Goal: Information Seeking & Learning: Learn about a topic

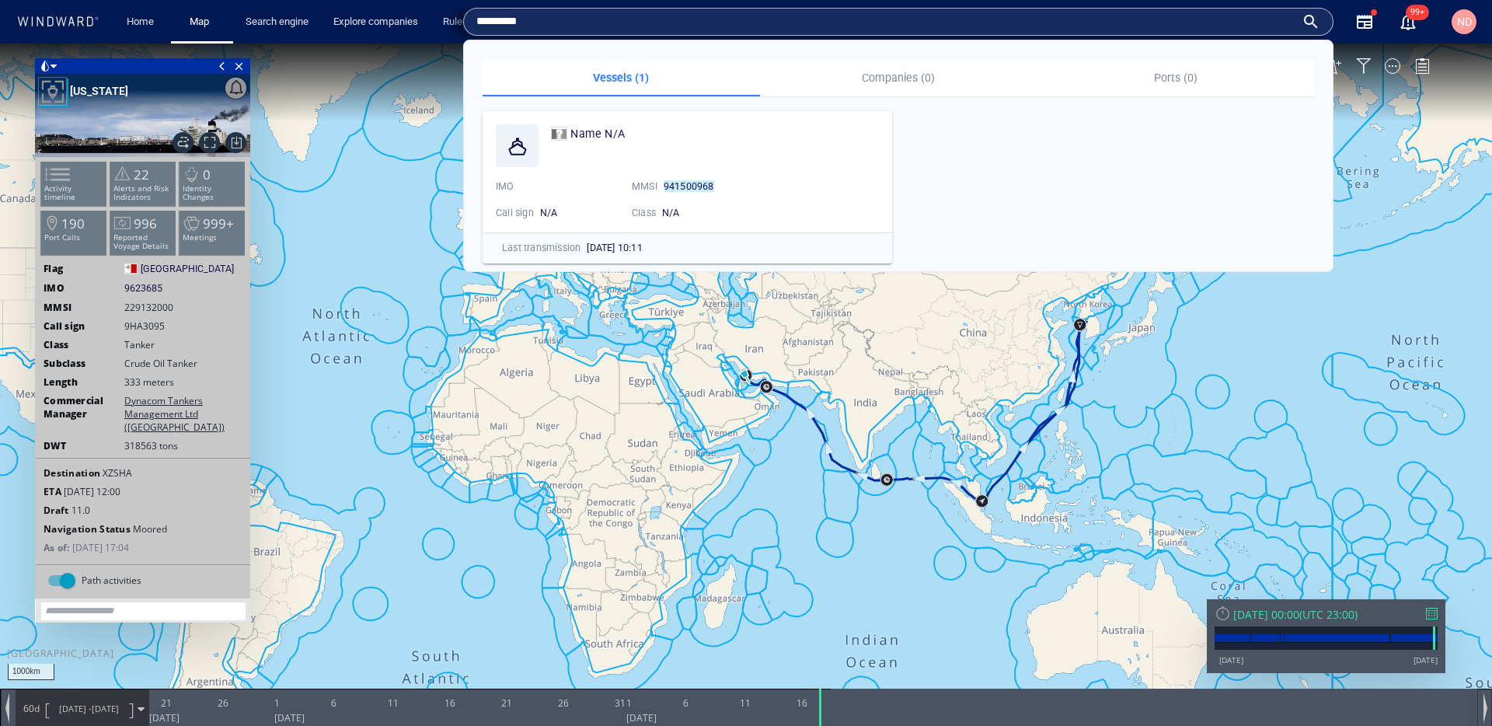
click at [1465, 26] on span "ND" at bounding box center [1465, 22] width 15 height 12
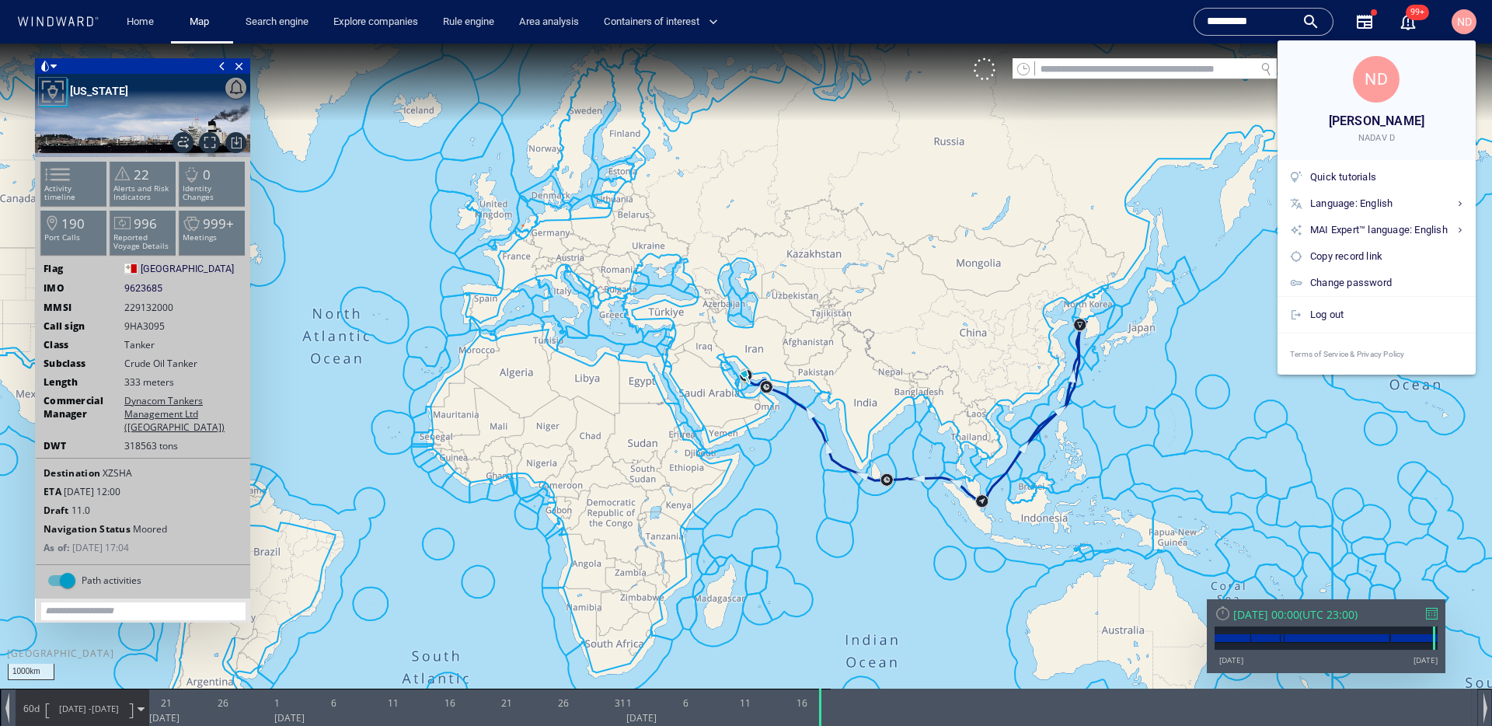
click at [1465, 26] on div at bounding box center [746, 363] width 1492 height 726
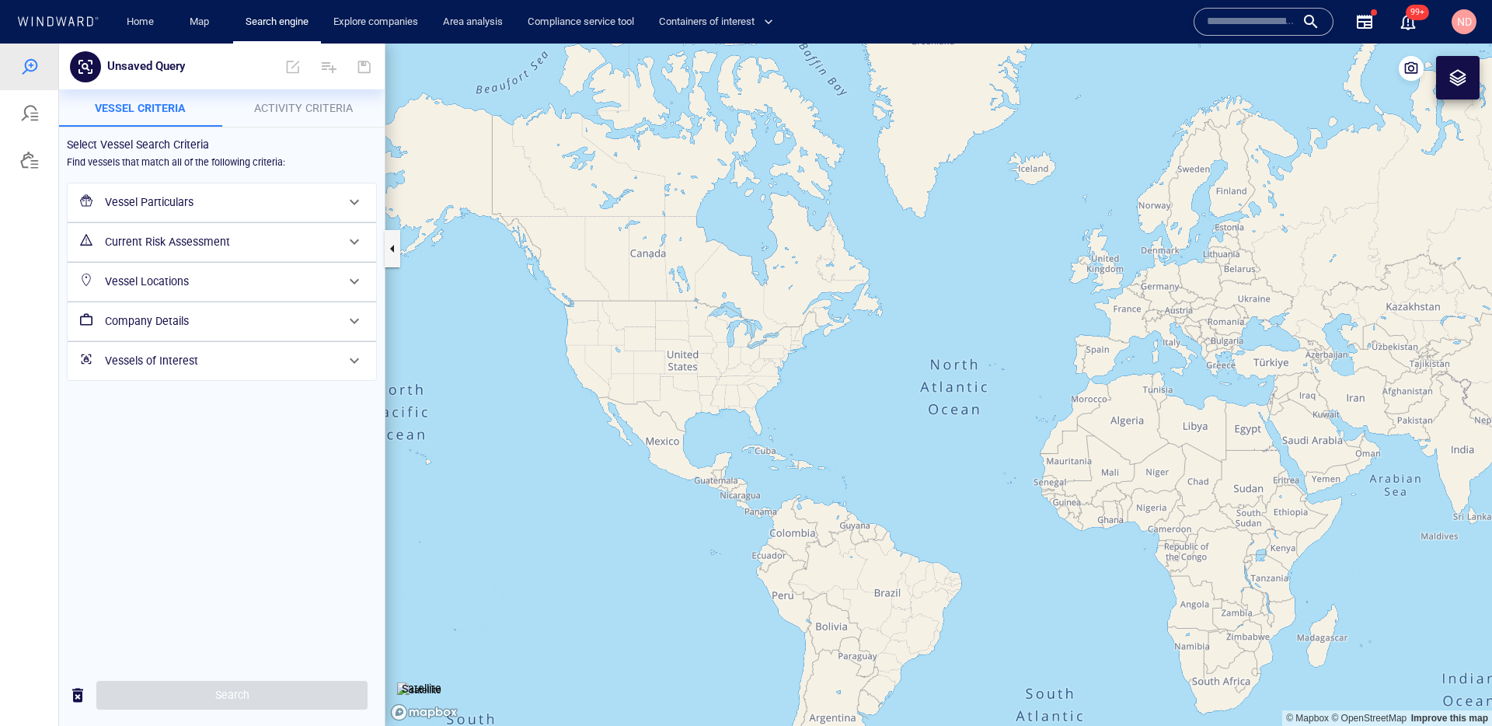
click at [96, 194] on div at bounding box center [86, 202] width 25 height 29
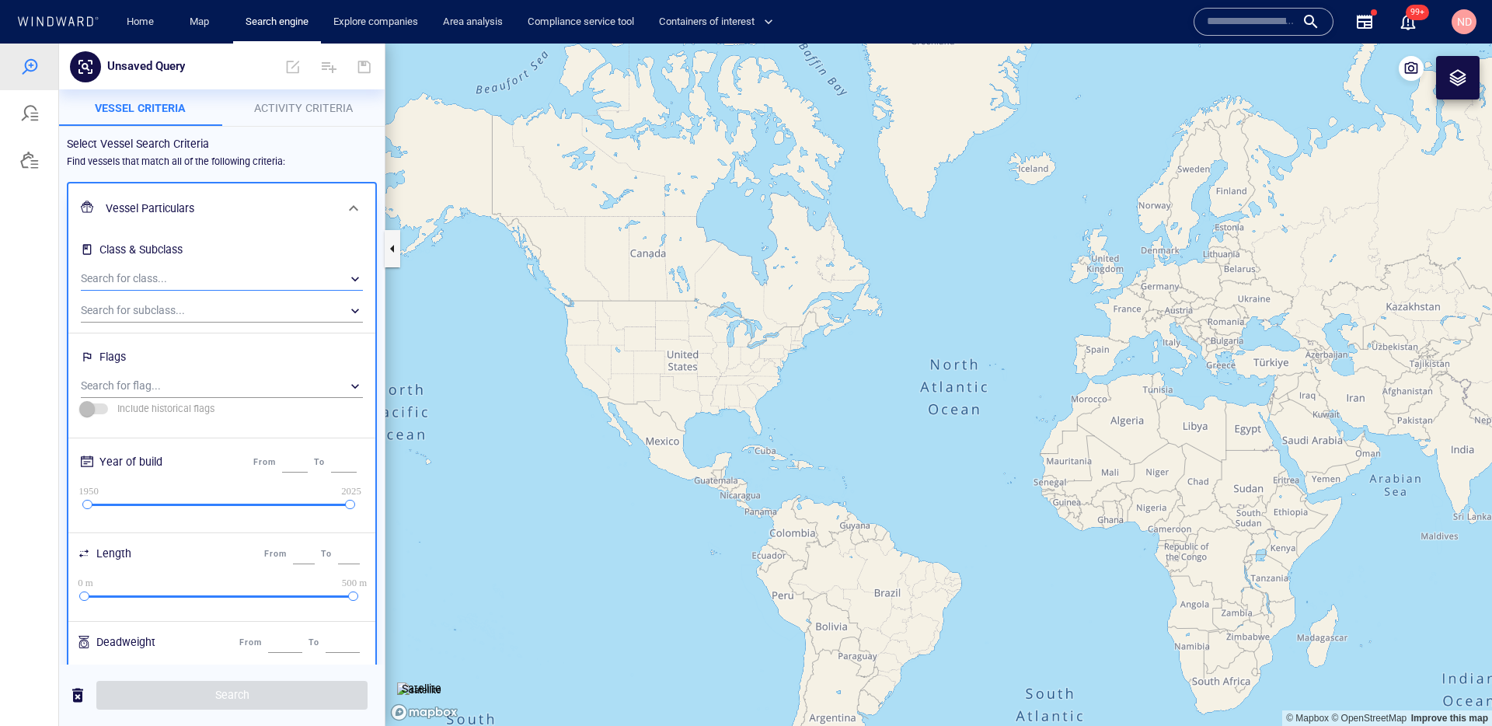
click at [168, 275] on div "​" at bounding box center [222, 278] width 282 height 23
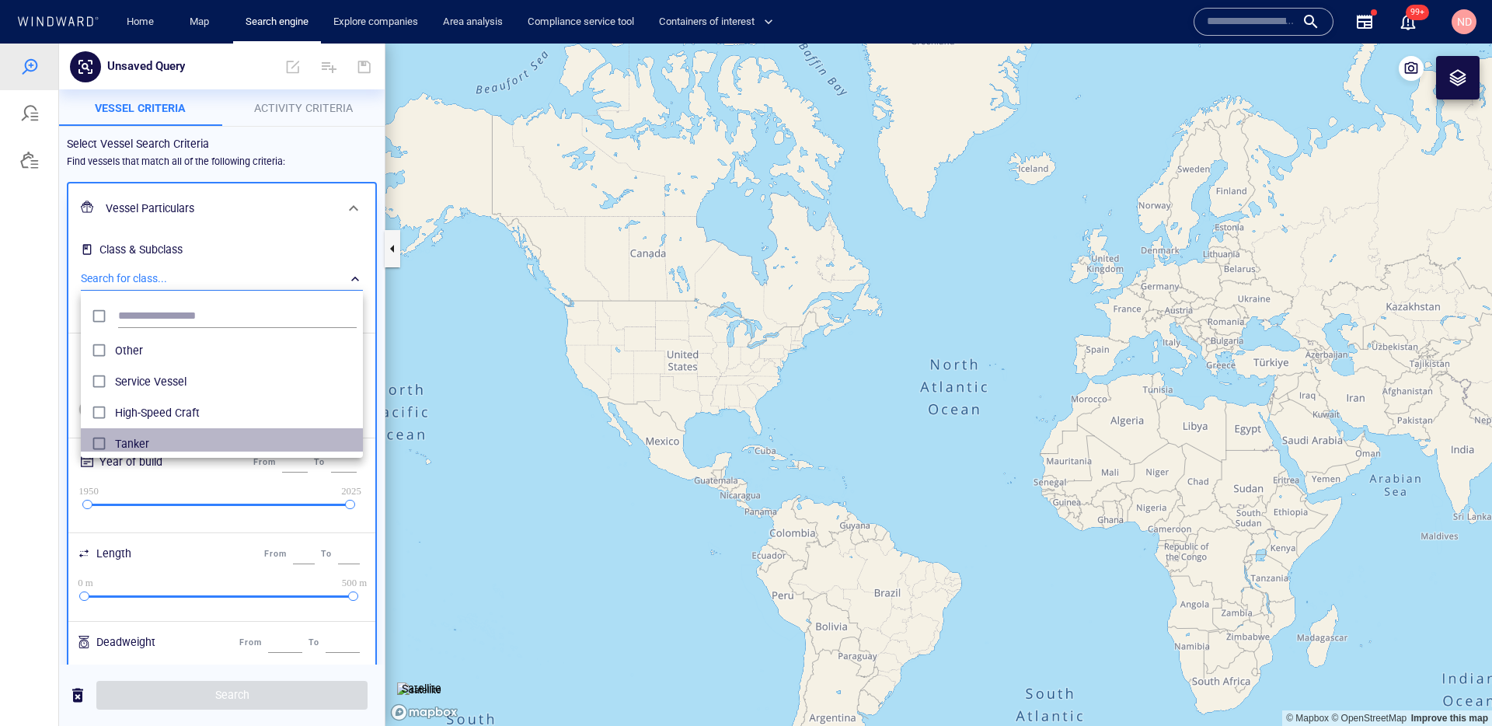
click at [131, 440] on span "Tanker" at bounding box center [236, 444] width 242 height 19
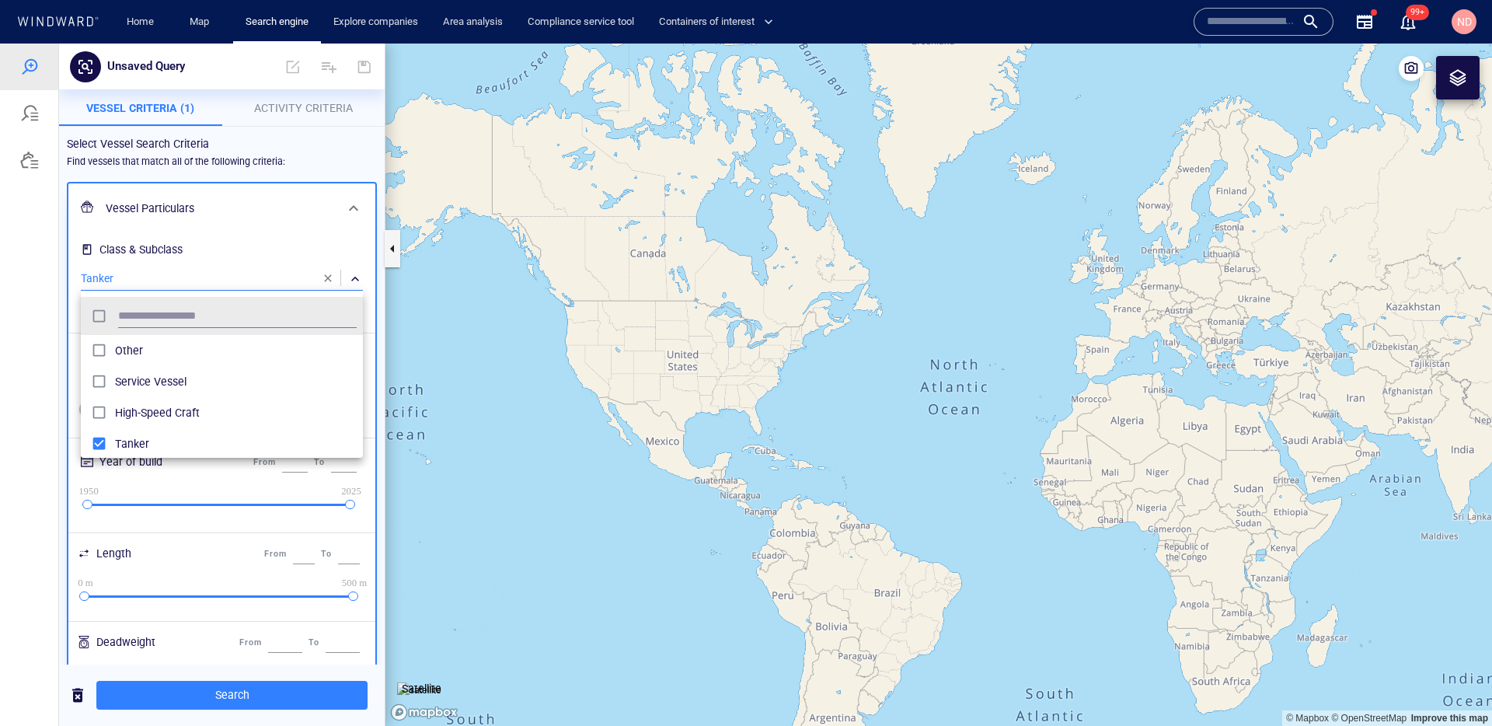
click at [274, 154] on div at bounding box center [746, 385] width 1492 height 683
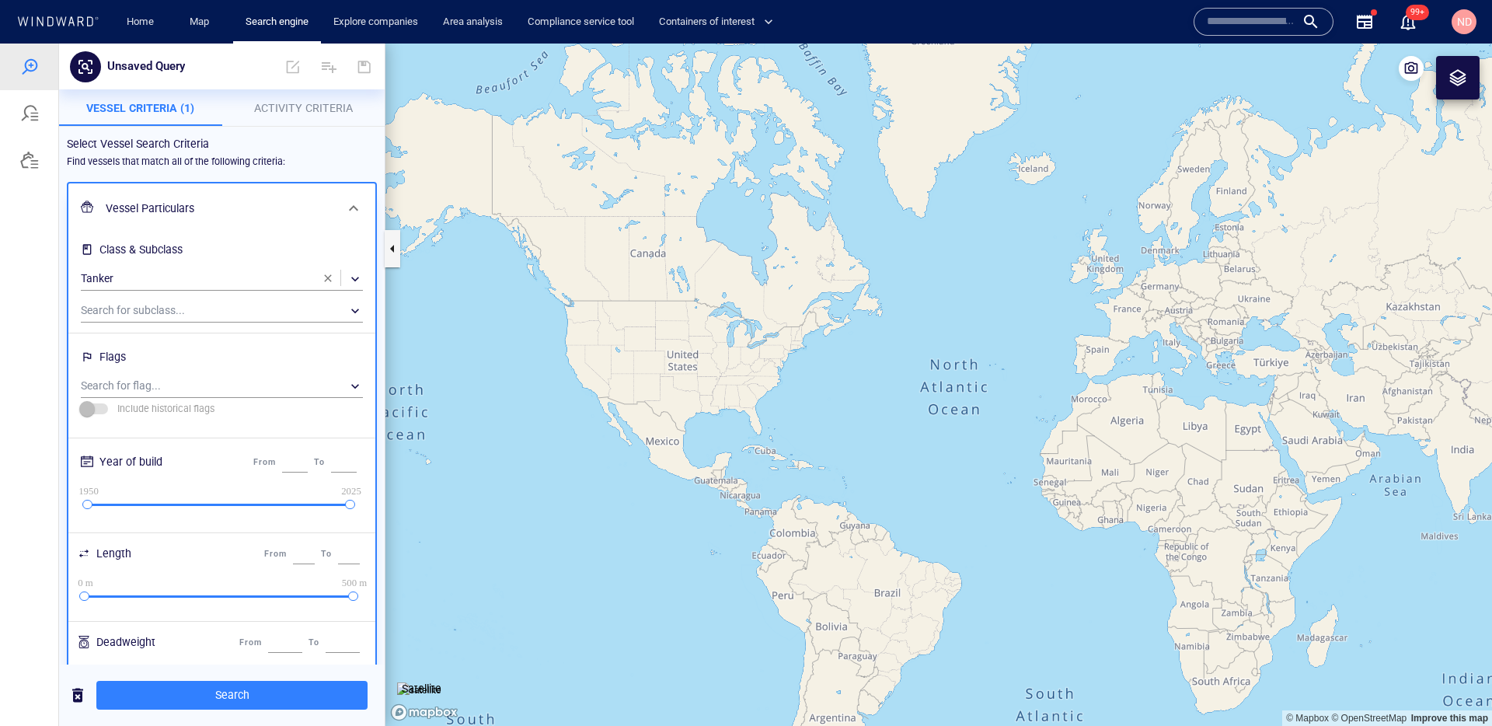
click at [372, 199] on div "Vessel Particulars" at bounding box center [221, 208] width 307 height 51
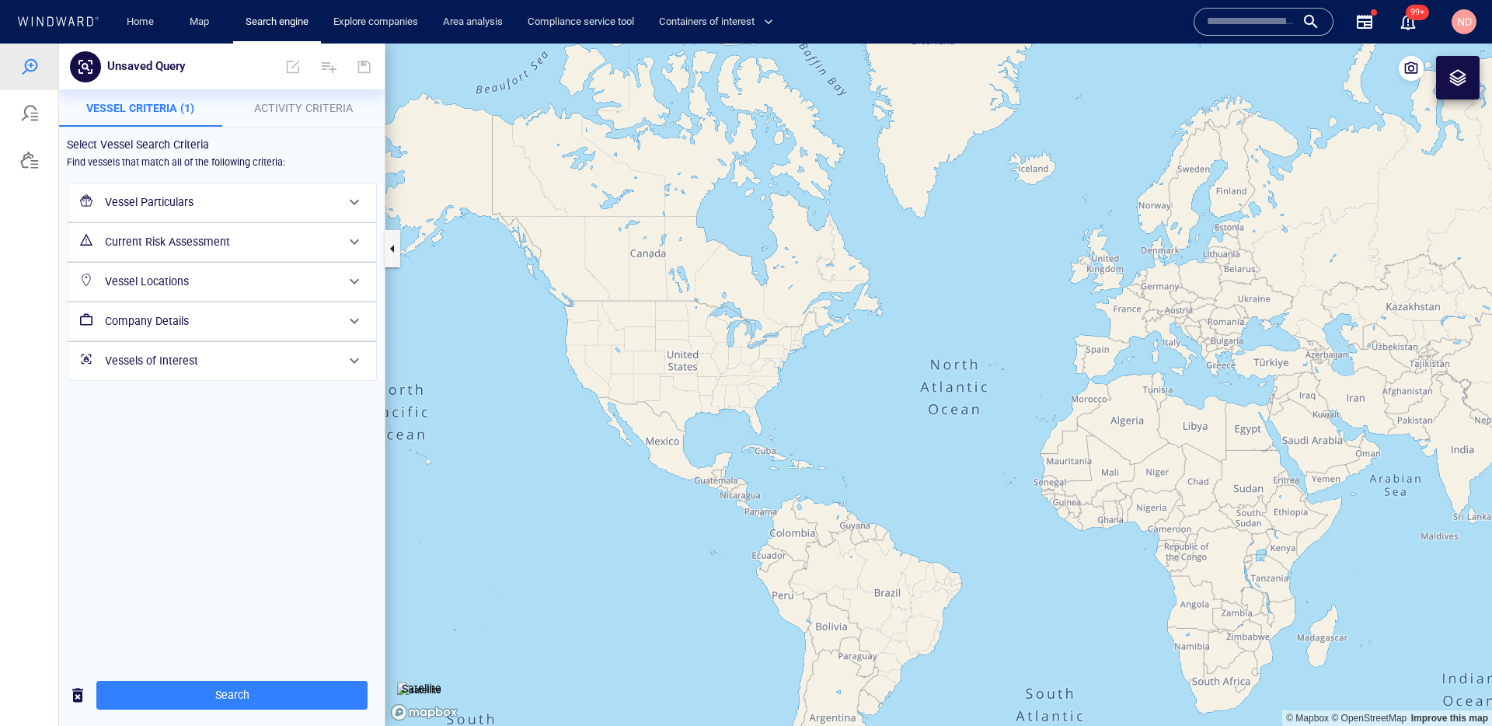
click at [328, 239] on h6 "Current Risk Assessment" at bounding box center [220, 241] width 231 height 19
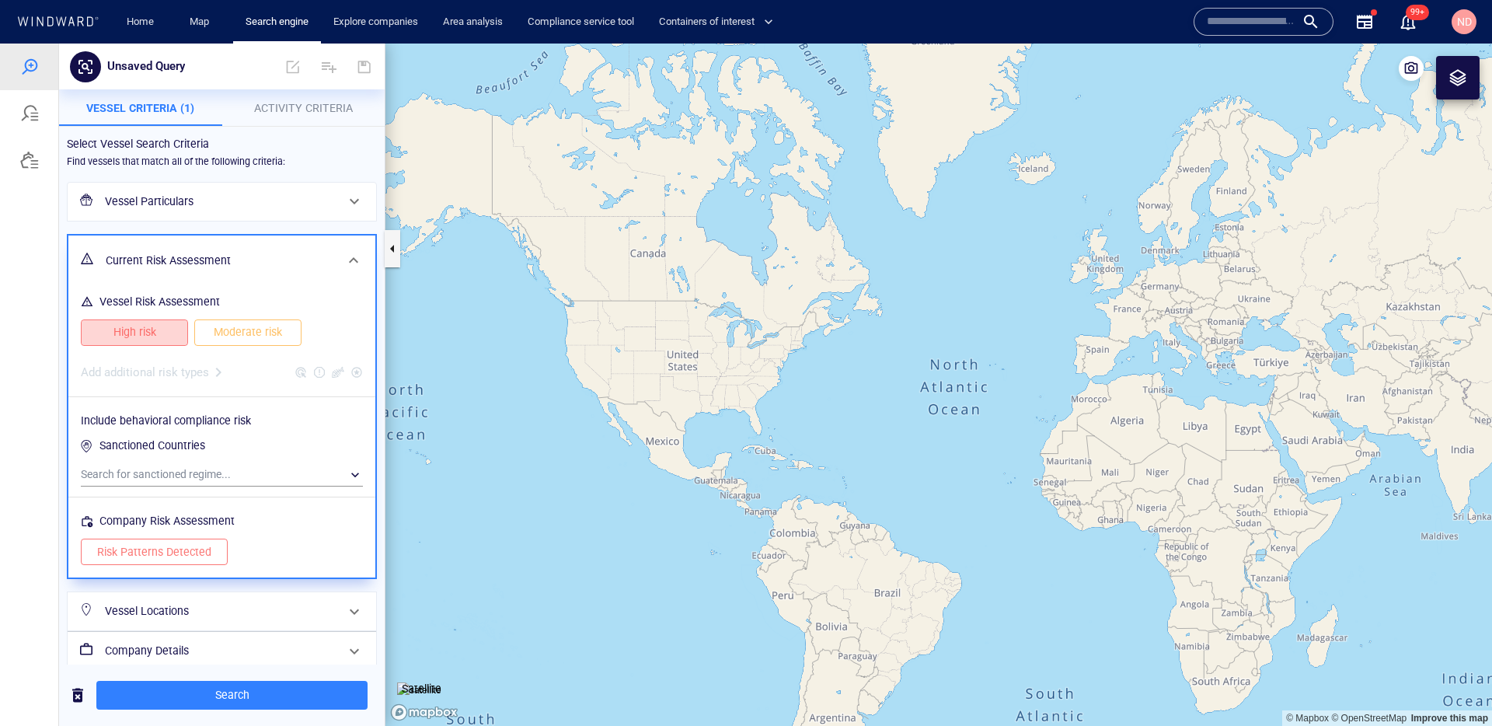
click at [148, 342] on button "High risk" at bounding box center [134, 332] width 107 height 26
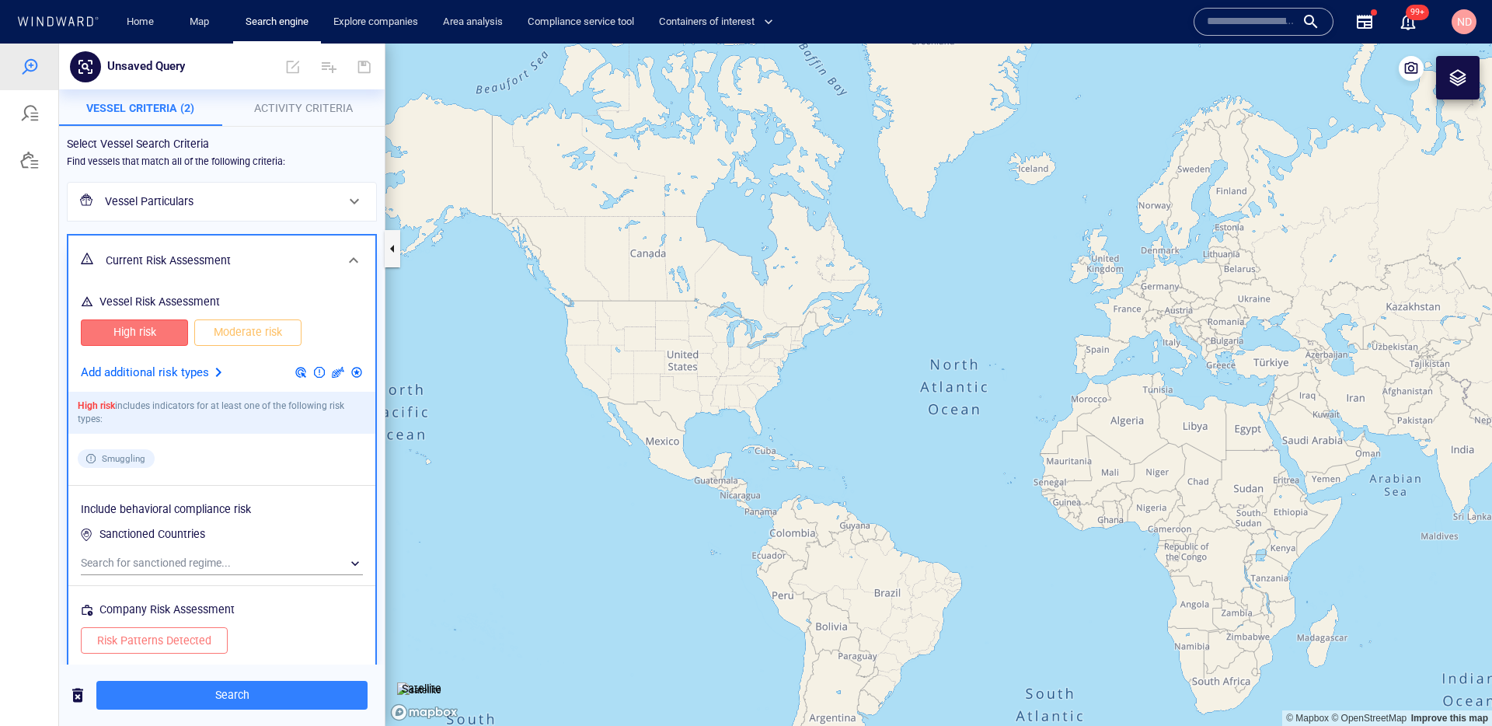
click at [1465, 18] on span "ND" at bounding box center [1465, 22] width 15 height 12
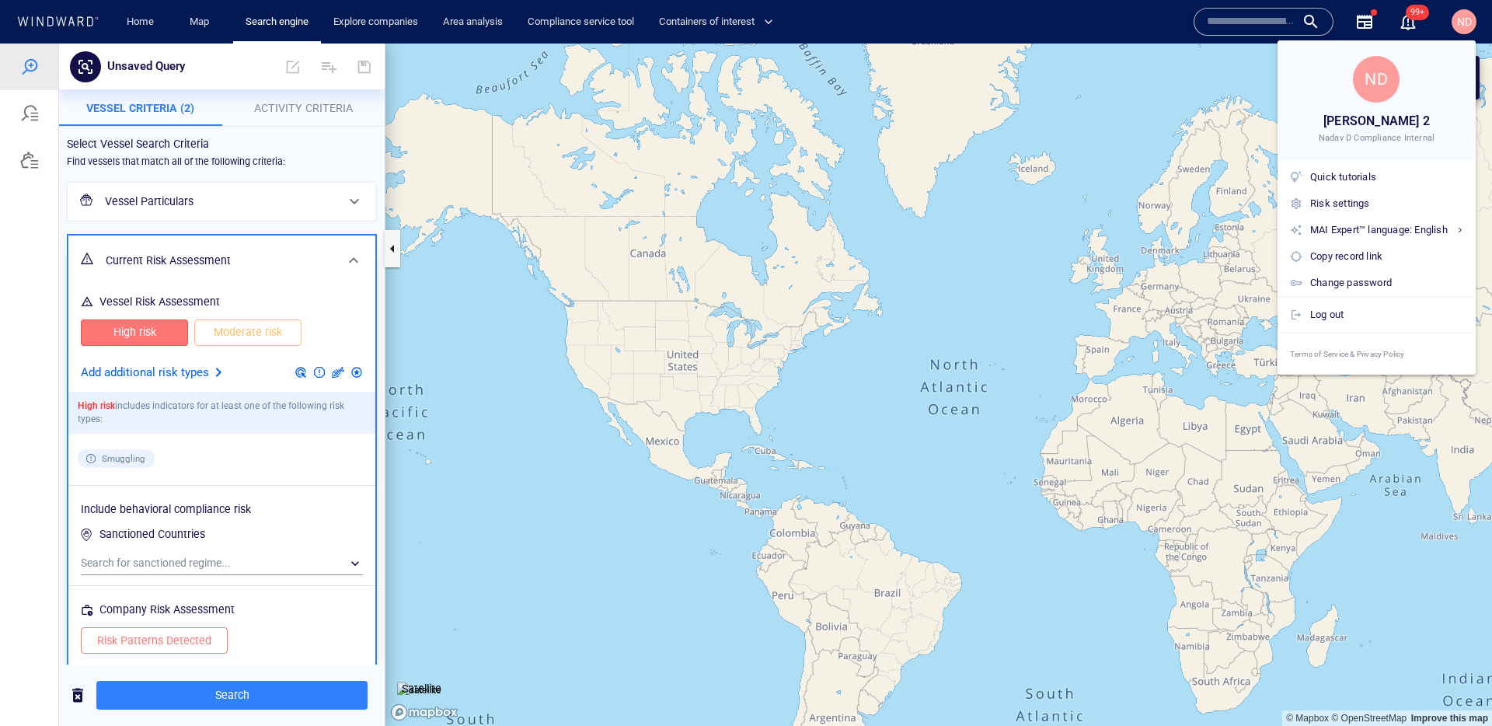
click at [1465, 18] on div at bounding box center [746, 363] width 1492 height 726
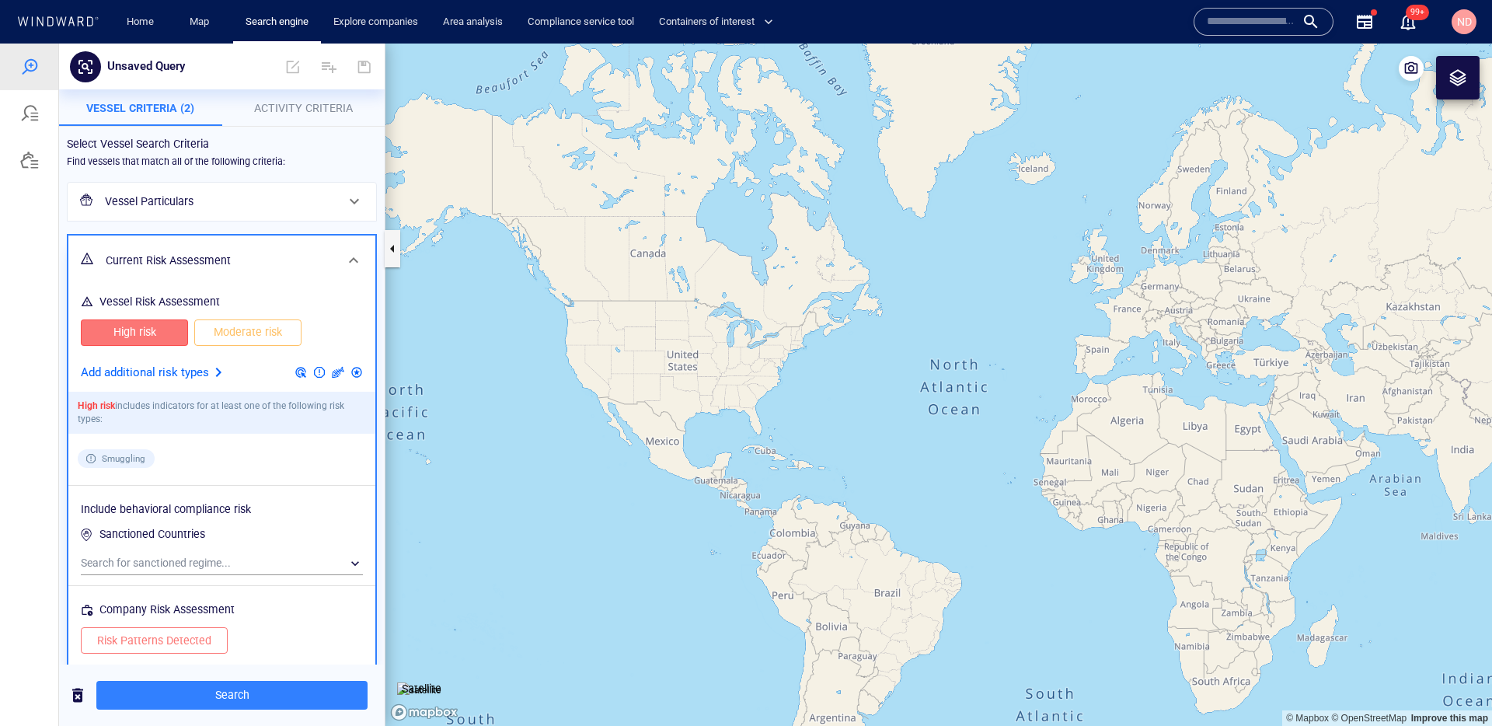
click at [222, 377] on div at bounding box center [218, 372] width 19 height 19
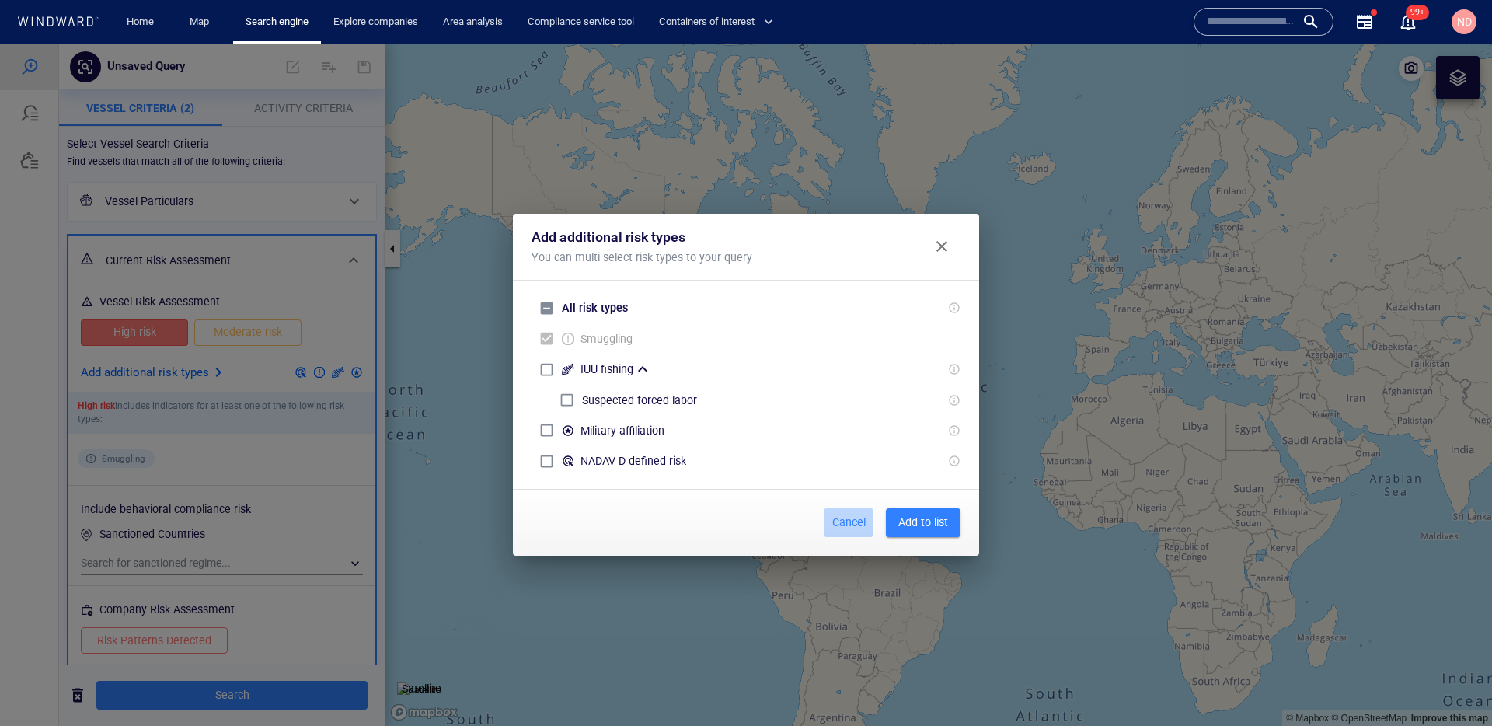
click at [840, 529] on span "Cancel" at bounding box center [848, 522] width 37 height 19
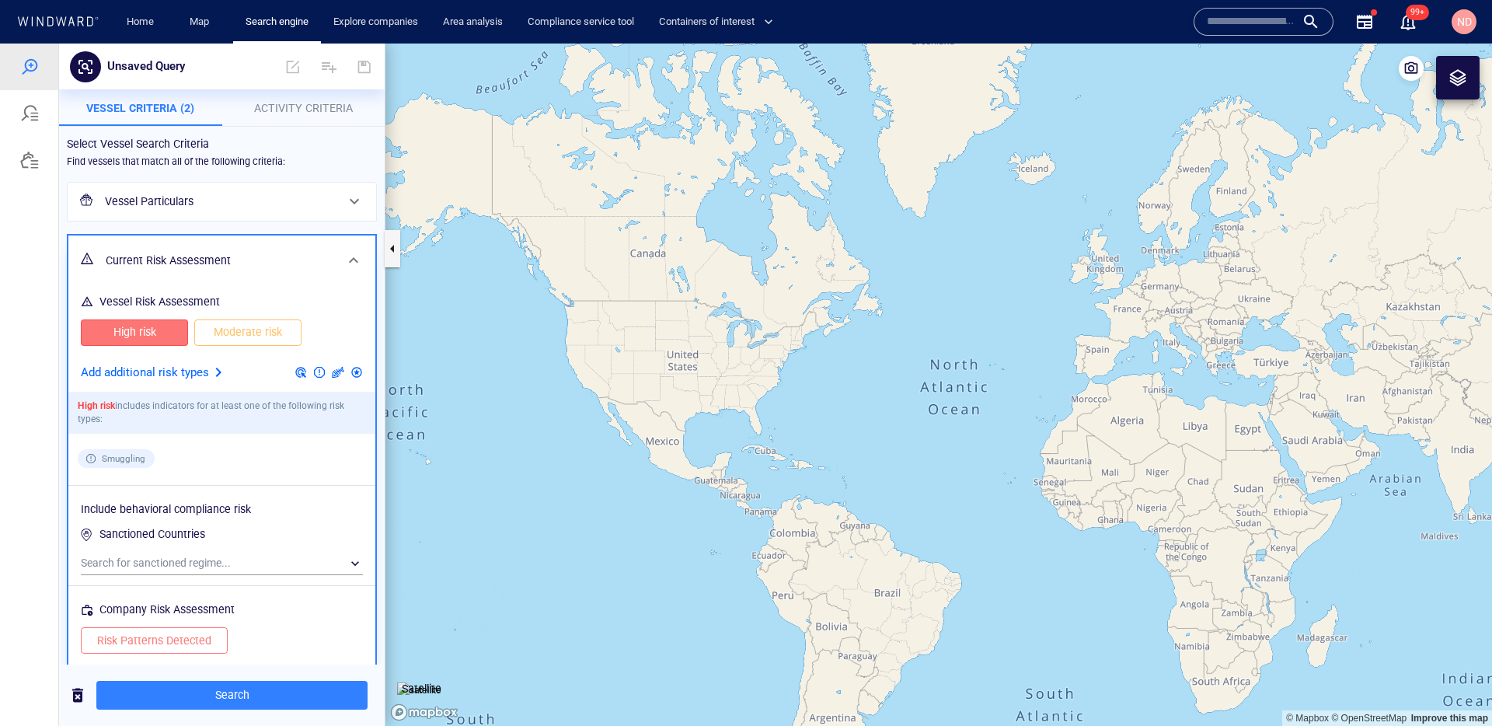
click at [1486, 26] on div "ND" at bounding box center [1465, 22] width 50 height 50
click at [1476, 26] on span "ND" at bounding box center [1464, 21] width 25 height 25
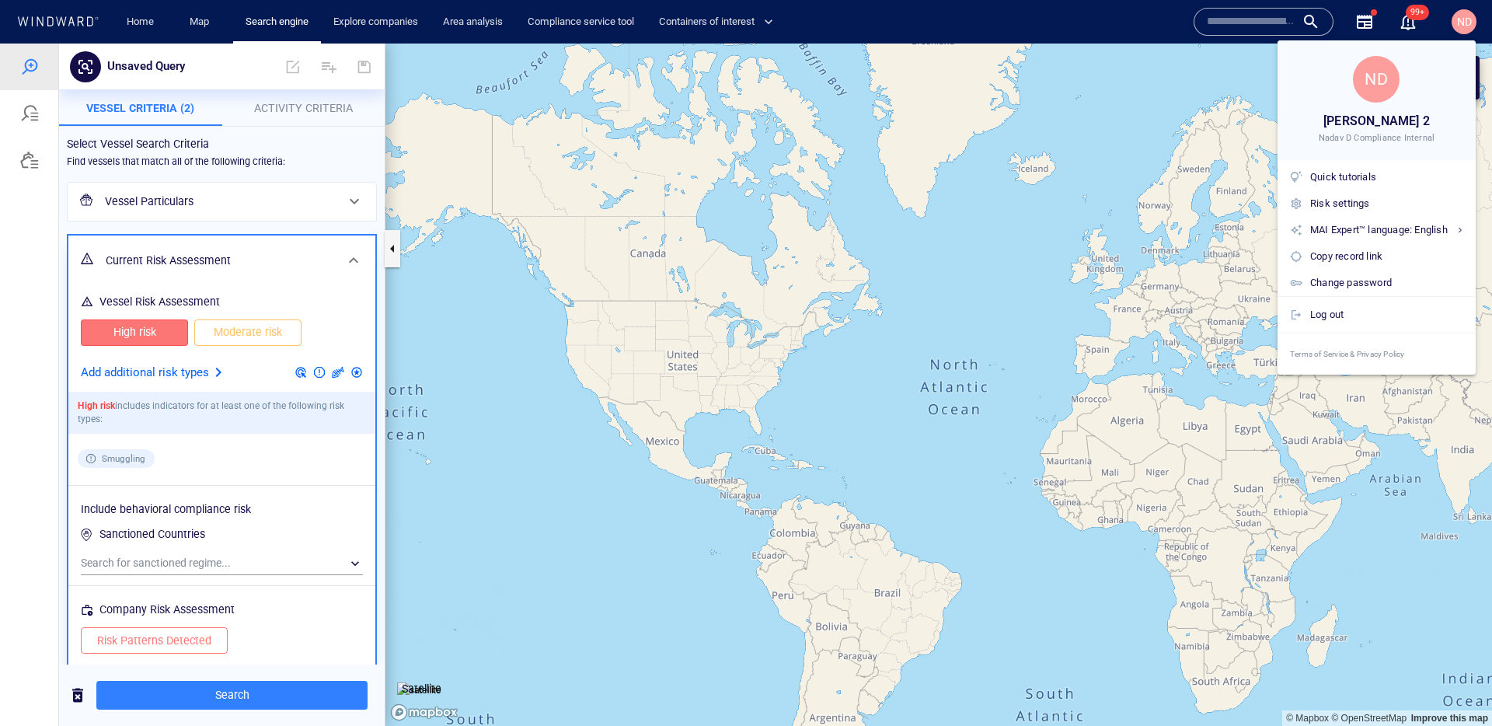
click at [1090, 215] on div at bounding box center [746, 363] width 1492 height 726
